Goal: Find specific page/section: Find specific page/section

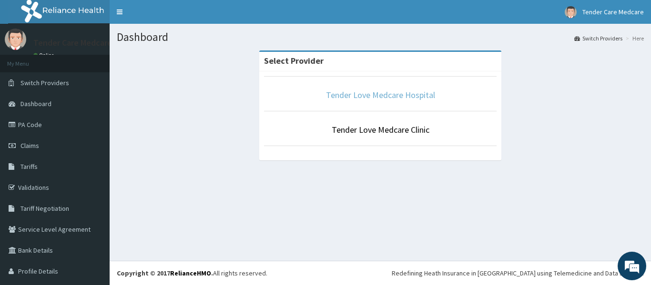
click at [376, 101] on link "Tender Love Medcare Hospital" at bounding box center [380, 95] width 109 height 11
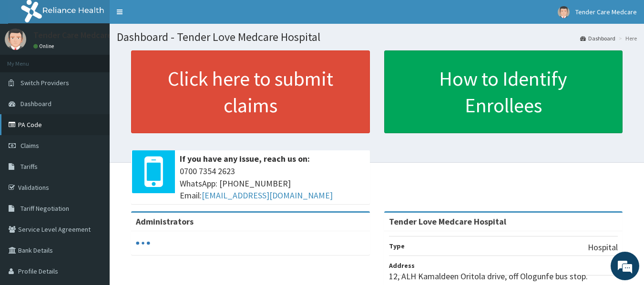
click at [46, 131] on link "PA Code" at bounding box center [55, 124] width 110 height 21
